Goal: Task Accomplishment & Management: Manage account settings

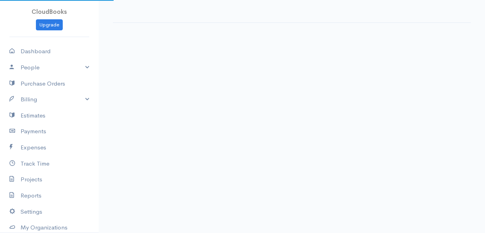
select select "thistoyear"
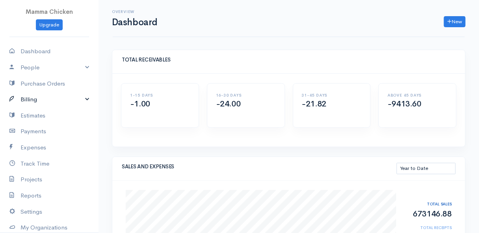
click at [33, 101] on link "Billing" at bounding box center [49, 99] width 99 height 16
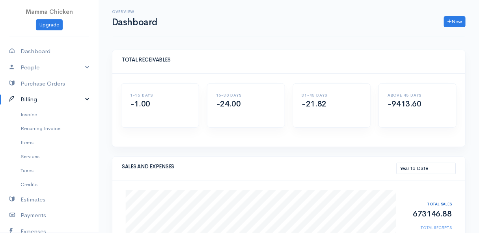
click at [40, 103] on link "Billing" at bounding box center [49, 99] width 99 height 16
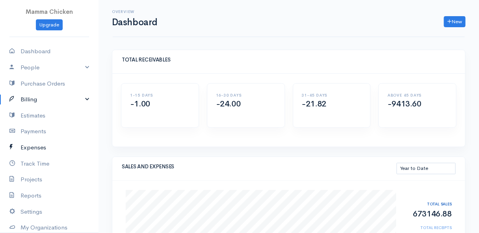
click at [43, 146] on link "Expenses" at bounding box center [49, 148] width 99 height 16
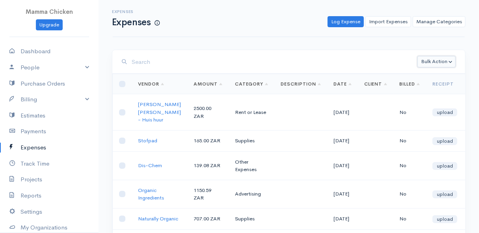
click at [442, 63] on button "Bulk Action" at bounding box center [436, 61] width 38 height 11
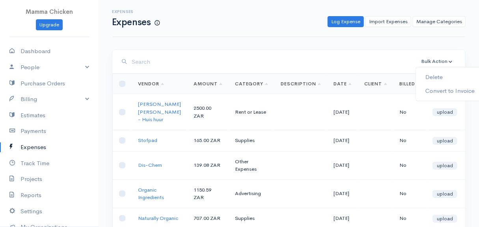
click at [334, 39] on div "Expenses Expenses Log Expense Import Expenses Manage Categories Action New Expe…" at bounding box center [289, 226] width 380 height 452
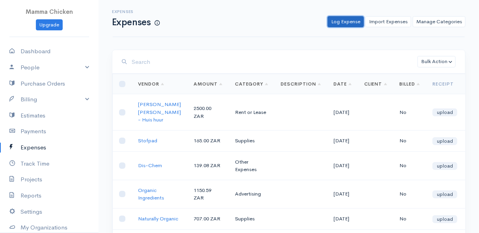
click at [346, 23] on link "Log Expense" at bounding box center [346, 21] width 36 height 11
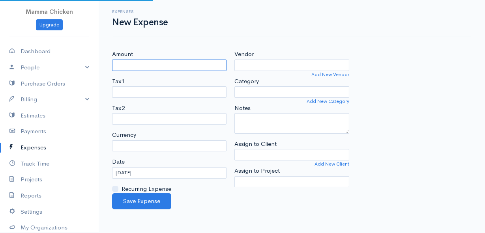
click at [181, 63] on input "Amount" at bounding box center [169, 65] width 114 height 11
select select "ZAR"
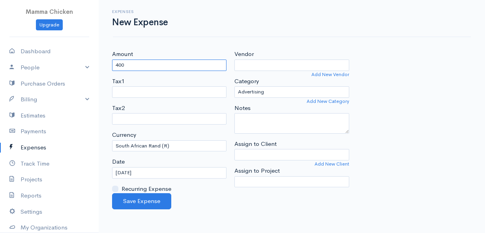
type input "400"
click at [304, 67] on input "Vendor" at bounding box center [291, 65] width 114 height 11
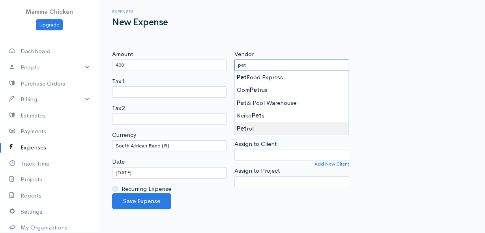
type input "Petrol"
click at [266, 129] on body "Mamma Chicken Upgrade Dashboard People Clients Vendors Staff Users Purchase Ord…" at bounding box center [242, 116] width 485 height 233
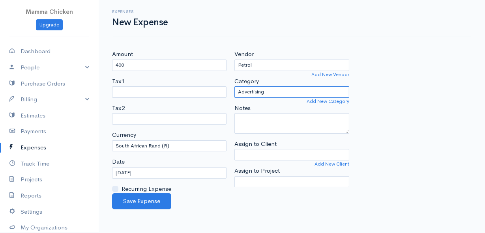
click at [268, 92] on select "Advertising Car & Truck Expenses Contractors Education Education and Training E…" at bounding box center [291, 91] width 114 height 11
select select "Travel"
click at [234, 86] on select "Advertising Car & Truck Expenses Contractors Education Education and Training E…" at bounding box center [291, 91] width 114 height 11
click at [163, 174] on input "[DATE]" at bounding box center [169, 172] width 114 height 11
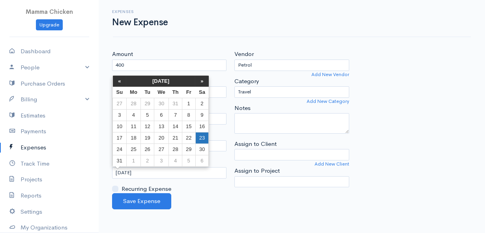
click at [199, 134] on td "23" at bounding box center [201, 137] width 13 height 11
type input "[DATE]"
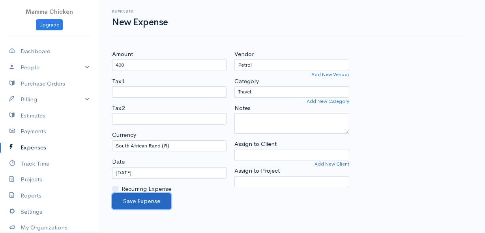
click at [145, 200] on button "Save Expense" at bounding box center [141, 201] width 59 height 16
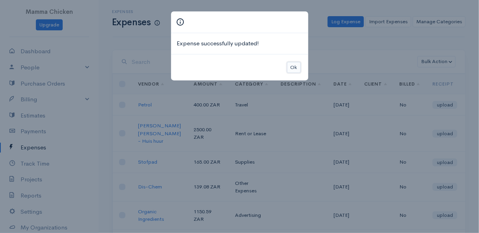
click at [295, 66] on button "Ok" at bounding box center [294, 67] width 14 height 11
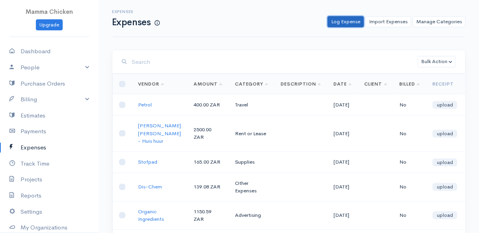
click at [352, 20] on link "Log Expense" at bounding box center [346, 21] width 36 height 11
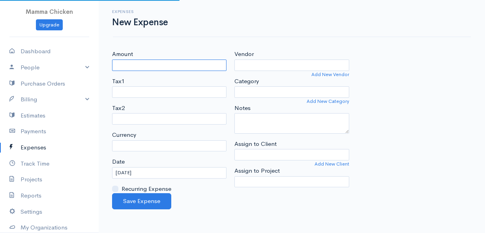
click at [169, 66] on input "Amount" at bounding box center [169, 65] width 114 height 11
select select "ZAR"
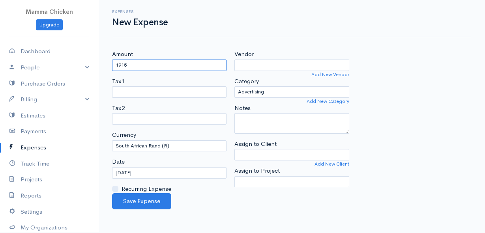
type input "1915"
click at [251, 67] on input "Vendor" at bounding box center [291, 65] width 114 height 11
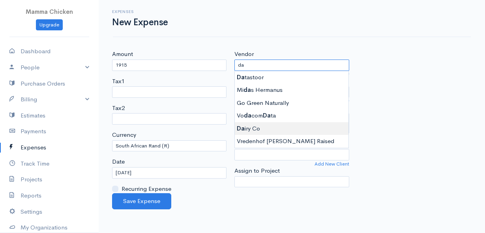
type input "Dairy Co"
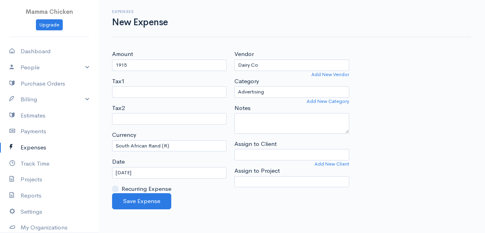
click at [244, 124] on body "Mamma Chicken Upgrade Dashboard People Clients Vendors Staff Users Purchase Ord…" at bounding box center [242, 116] width 485 height 233
click at [273, 88] on select "Advertising Car & Truck Expenses Contractors Education Education and Training E…" at bounding box center [291, 91] width 114 height 11
select select "Supplies"
click at [234, 86] on select "Advertising Car & Truck Expenses Contractors Education Education and Training E…" at bounding box center [291, 91] width 114 height 11
click at [132, 201] on button "Save Expense" at bounding box center [141, 201] width 59 height 16
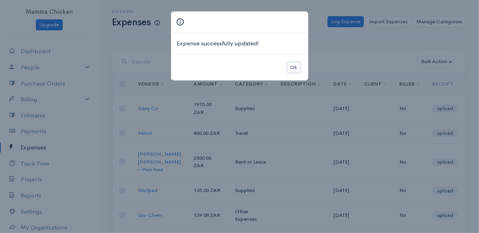
click at [294, 66] on button "Ok" at bounding box center [294, 67] width 14 height 11
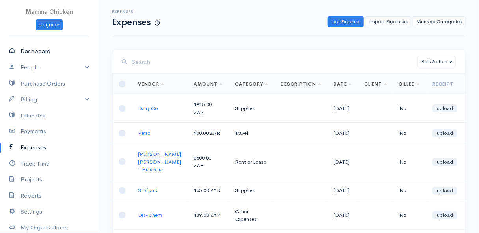
click at [27, 51] on link "Dashboard" at bounding box center [49, 51] width 99 height 16
select select "thistoyear"
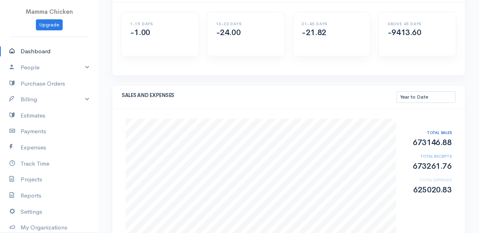
scroll to position [107, 0]
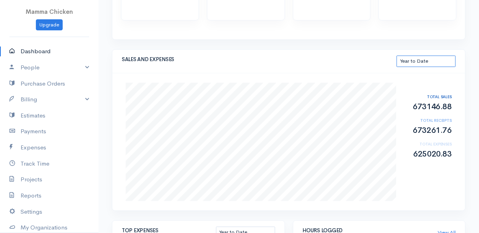
click at [437, 58] on select "This Month Last 30 Days Last 3 Months Last 12 Months Year to Date" at bounding box center [426, 61] width 59 height 11
select select "thismonth"
click at [397, 56] on select "This Month Last 30 Days Last 3 Months Last 12 Months Year to Date" at bounding box center [426, 61] width 59 height 11
select select "thismonth"
click at [425, 58] on select "This Month Last 30 Days Last 3 Months Last 12 Months Year to Date" at bounding box center [426, 61] width 59 height 11
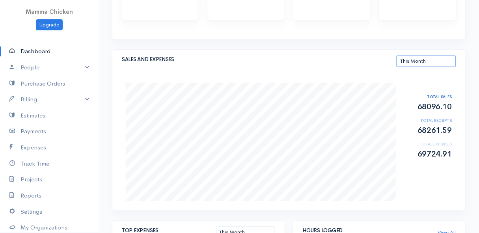
select select "thistoyear"
click at [397, 56] on select "This Month Last 30 Days Last 3 Months Last 12 Months Year to Date" at bounding box center [426, 61] width 59 height 11
select select "thistoyear"
click at [444, 59] on select "This Month Last 30 Days Last 3 Months Last 12 Months Year to Date" at bounding box center [426, 61] width 59 height 11
select select "thismonth"
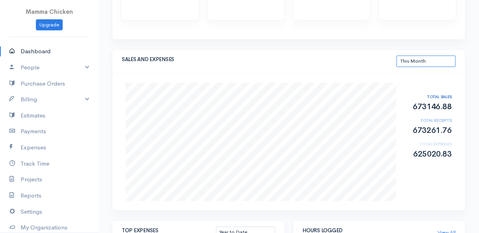
click at [397, 56] on select "This Month Last 30 Days Last 3 Months Last 12 Months Year to Date" at bounding box center [426, 61] width 59 height 11
select select "thismonth"
click at [446, 59] on select "This Month Last 30 Days Last 3 Months Last 12 Months Year to Date" at bounding box center [426, 61] width 59 height 11
click at [436, 115] on div "TOTAL SALES 68096.10 TOTAL RECEIPTS 68261.59 TOTAL EXPENSES 69724.91" at bounding box center [428, 124] width 56 height 83
click at [434, 56] on select "This Month Last 30 Days Last 3 Months Last 12 Months Year to Date" at bounding box center [426, 61] width 59 height 11
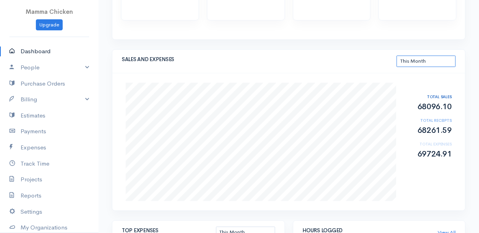
select select "thistoyear"
click at [397, 56] on select "This Month Last 30 Days Last 3 Months Last 12 Months Year to Date" at bounding box center [426, 61] width 59 height 11
select select "thistoyear"
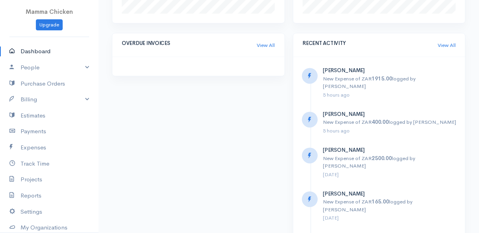
scroll to position [358, 0]
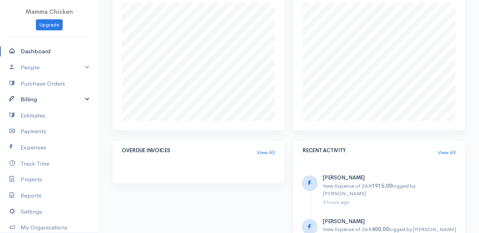
click at [36, 100] on link "Billing" at bounding box center [49, 99] width 99 height 16
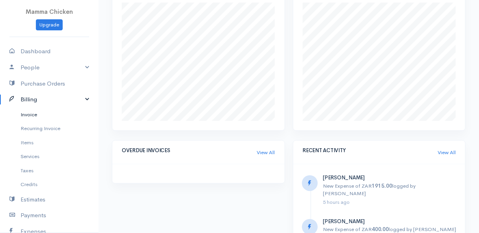
click at [39, 114] on link "Invoice" at bounding box center [49, 115] width 99 height 14
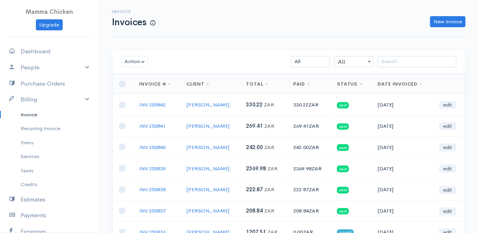
scroll to position [35, 0]
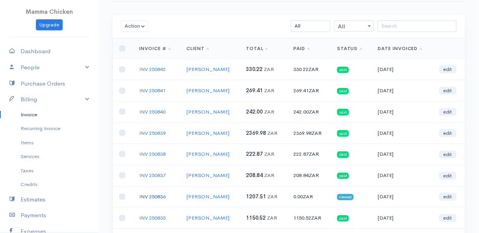
click at [155, 195] on link "INV 250836" at bounding box center [152, 196] width 26 height 7
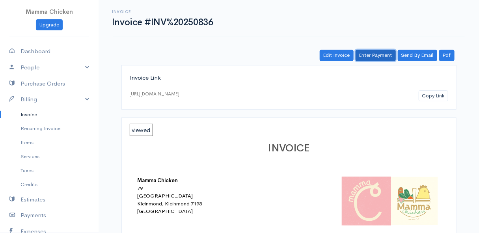
click at [383, 52] on link "Enter Payment" at bounding box center [376, 55] width 40 height 11
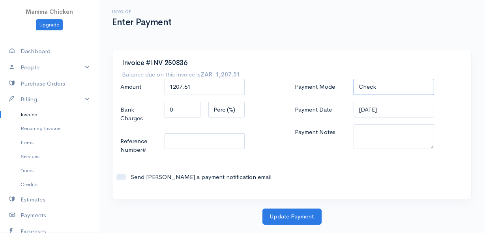
click at [387, 89] on select "Check Bank Transfer Credit Cash Debit ACH VISA MASTERCARD AMEX DISCOVER DINERS …" at bounding box center [393, 87] width 80 height 16
select select "Bank Transfer"
click at [353, 79] on select "Check Bank Transfer Credit Cash Debit ACH VISA MASTERCARD AMEX DISCOVER DINERS …" at bounding box center [393, 87] width 80 height 16
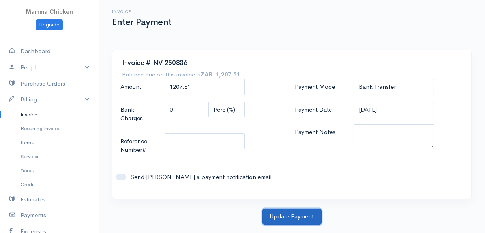
click at [291, 216] on button "Update Payment" at bounding box center [291, 217] width 59 height 16
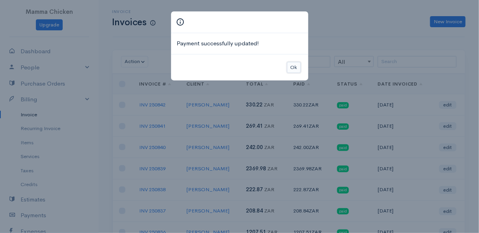
drag, startPoint x: 300, startPoint y: 66, endPoint x: 280, endPoint y: 73, distance: 21.0
click at [300, 67] on button "Ok" at bounding box center [294, 67] width 14 height 11
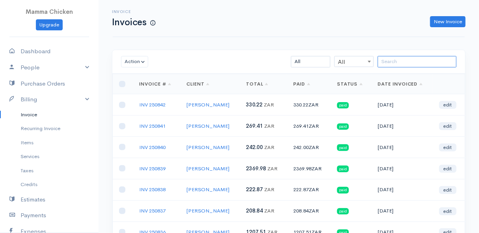
click at [390, 64] on input "search" at bounding box center [417, 61] width 79 height 11
type input "[PERSON_NAME]"
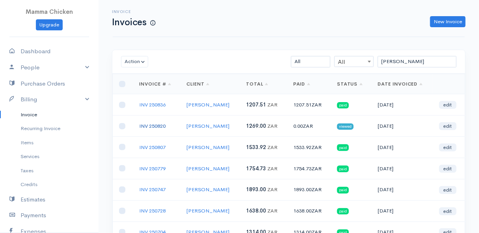
click at [153, 123] on link "INV 250820" at bounding box center [152, 126] width 26 height 7
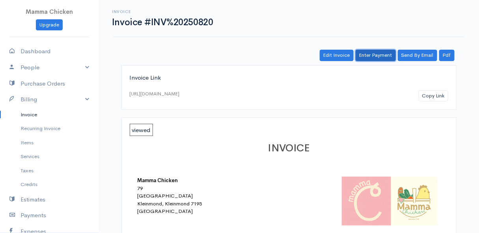
click at [381, 52] on link "Enter Payment" at bounding box center [376, 55] width 40 height 11
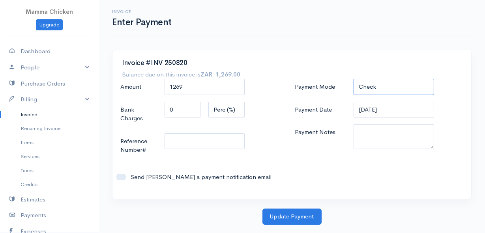
click at [398, 85] on select "Check Bank Transfer Credit Cash Debit ACH VISA MASTERCARD AMEX DISCOVER DINERS …" at bounding box center [393, 87] width 80 height 16
select select "Bank Transfer"
click at [353, 79] on select "Check Bank Transfer Credit Cash Debit ACH VISA MASTERCARD AMEX DISCOVER DINERS …" at bounding box center [393, 87] width 80 height 16
click at [396, 111] on input "[DATE]" at bounding box center [393, 110] width 80 height 16
click at [298, 176] on div "Payment Mode Check Bank Transfer Credit Cash Debit ACH VISA MASTERCARD AMEX DIS…" at bounding box center [379, 134] width 175 height 110
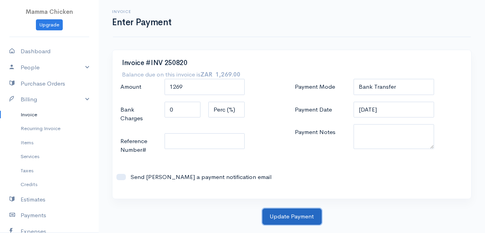
click at [295, 217] on button "Update Payment" at bounding box center [291, 217] width 59 height 16
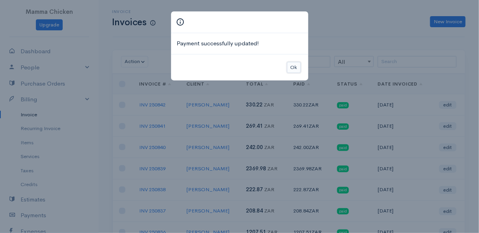
click at [297, 67] on button "Ok" at bounding box center [294, 67] width 14 height 11
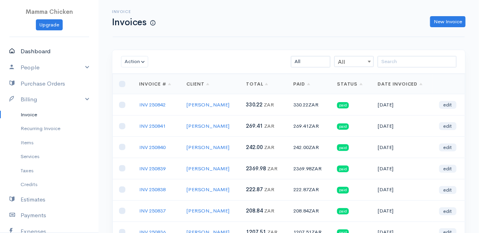
click at [39, 49] on link "Dashboard" at bounding box center [49, 51] width 99 height 16
select select "thistoyear"
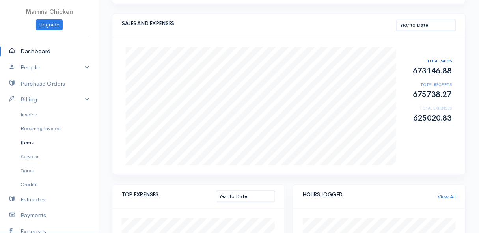
scroll to position [35, 0]
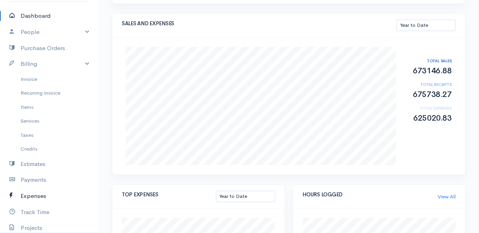
click at [35, 197] on link "Expenses" at bounding box center [49, 196] width 99 height 16
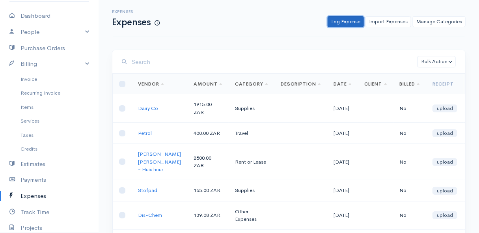
click at [340, 18] on link "Log Expense" at bounding box center [346, 21] width 36 height 11
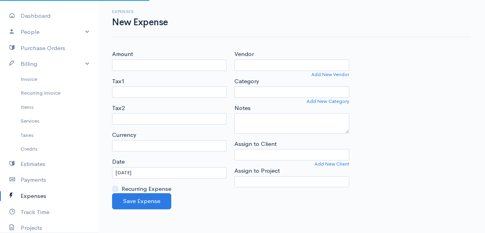
select select "ZAR"
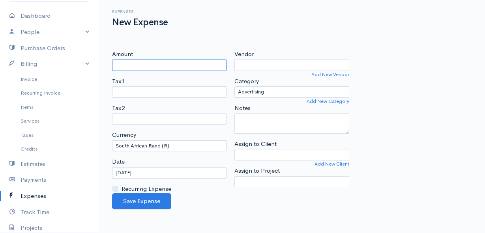
click at [182, 63] on input "Amount" at bounding box center [169, 65] width 114 height 11
type input "159"
click at [252, 67] on input "Vendor" at bounding box center [291, 65] width 114 height 11
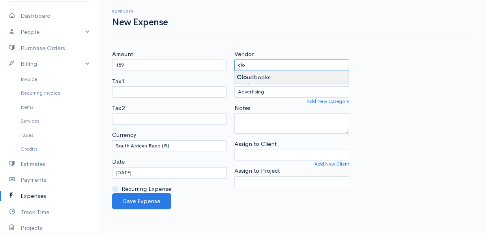
type input "Cloudbooks"
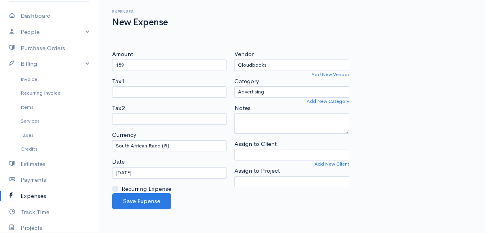
click at [293, 74] on body "Mamma Chicken Upgrade Dashboard People Clients Vendors Staff Users Purchase Ord…" at bounding box center [242, 116] width 485 height 233
click at [285, 91] on select "Advertising Car & Truck Expenses Contractors Education Education and Training E…" at bounding box center [291, 91] width 114 height 11
select select "Other Expenses"
click at [234, 86] on select "Advertising Car & Truck Expenses Contractors Education Education and Training E…" at bounding box center [291, 91] width 114 height 11
click at [162, 174] on input "[DATE]" at bounding box center [169, 172] width 114 height 11
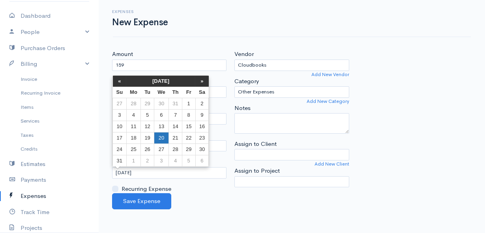
click at [161, 138] on td "20" at bounding box center [161, 137] width 15 height 11
type input "[DATE]"
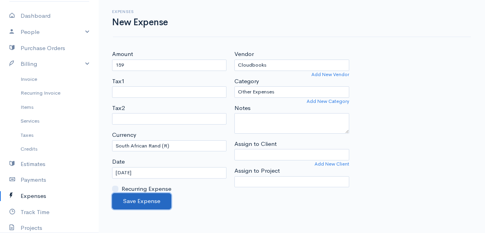
click at [148, 201] on button "Save Expense" at bounding box center [141, 201] width 59 height 16
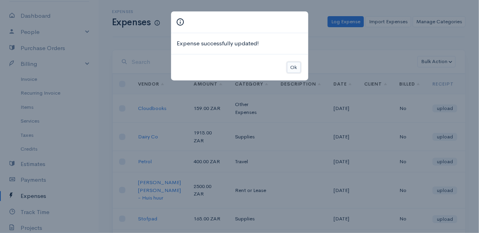
click at [294, 69] on button "Ok" at bounding box center [294, 67] width 14 height 11
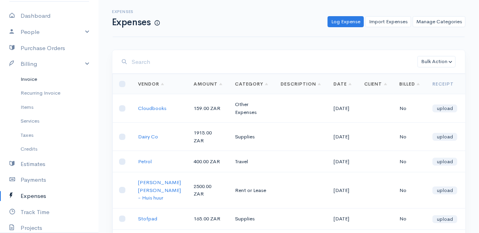
click at [24, 78] on link "Invoice" at bounding box center [49, 79] width 99 height 14
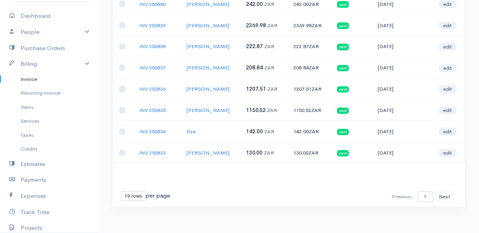
scroll to position [144, 0]
click at [40, 194] on link "Expenses" at bounding box center [49, 196] width 99 height 16
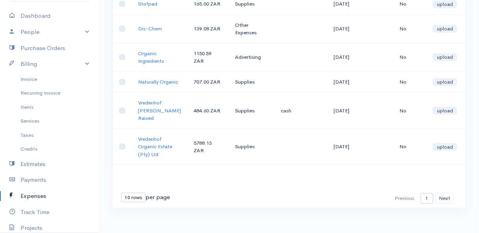
scroll to position [179, 0]
